Goal: Find specific page/section: Find specific page/section

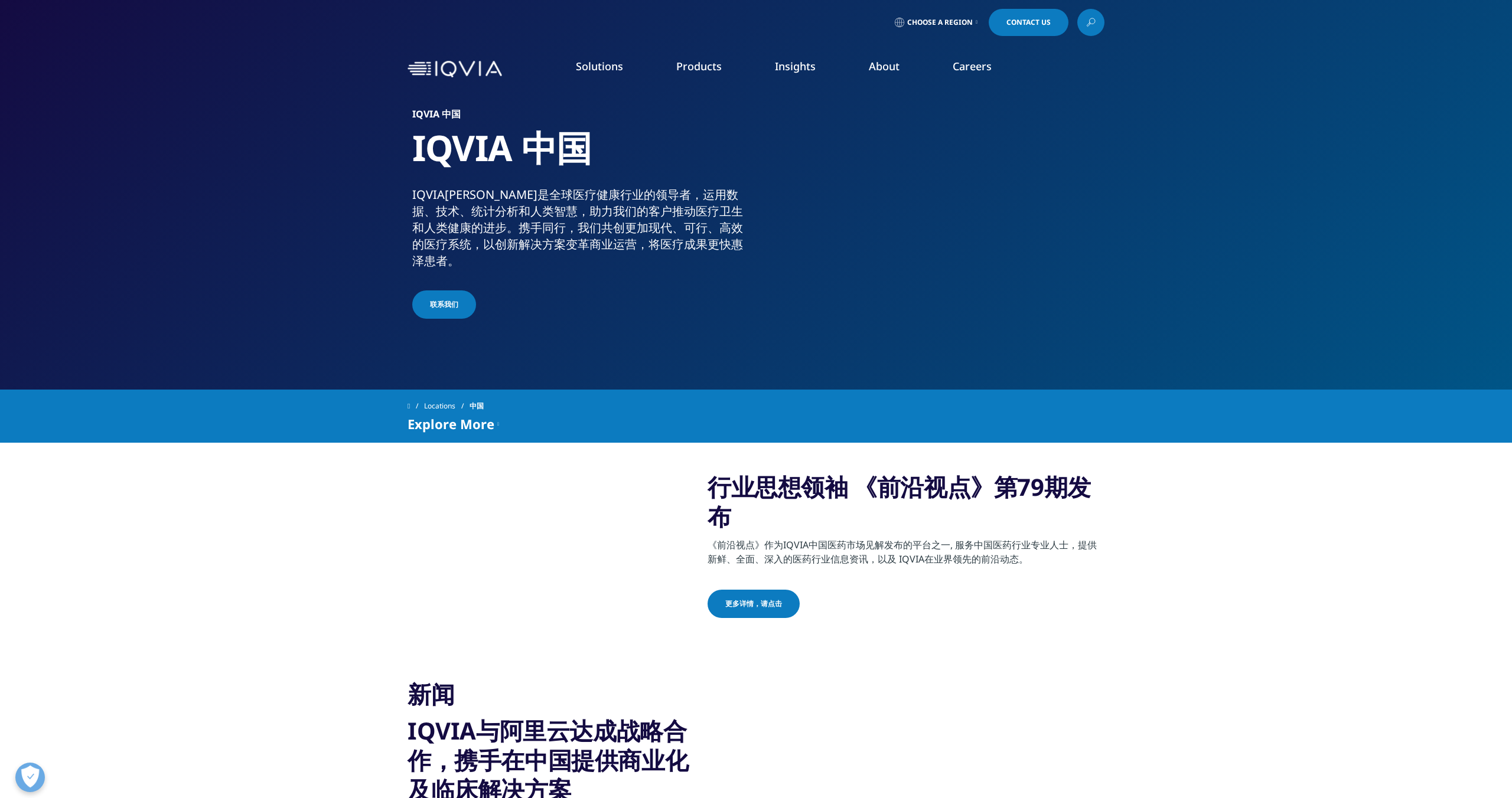
click at [974, 69] on link "Careers" at bounding box center [972, 66] width 39 height 15
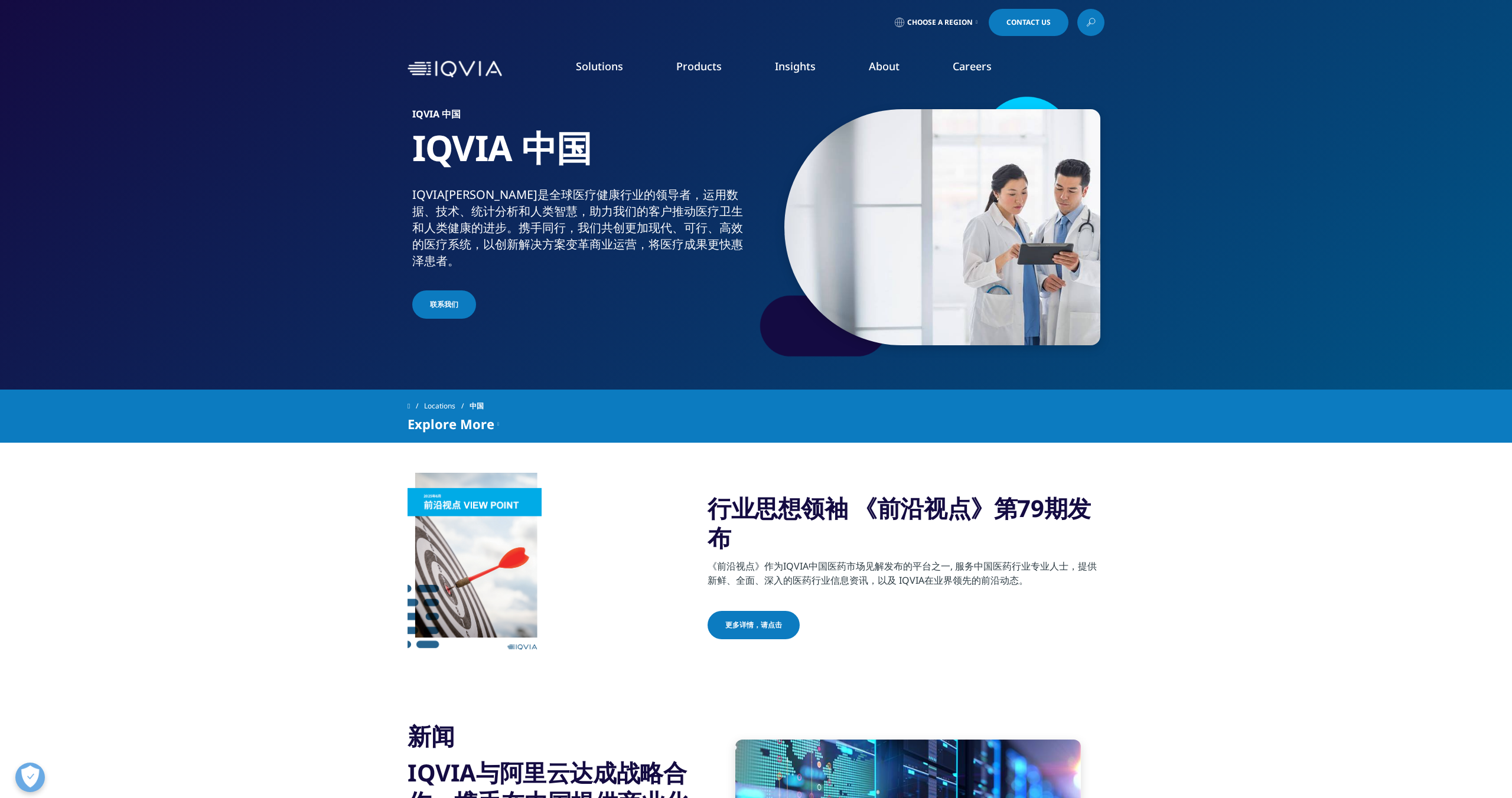
click at [429, 150] on link "Clinical Research" at bounding box center [562, 148] width 322 height 13
